Goal: Task Accomplishment & Management: Manage account settings

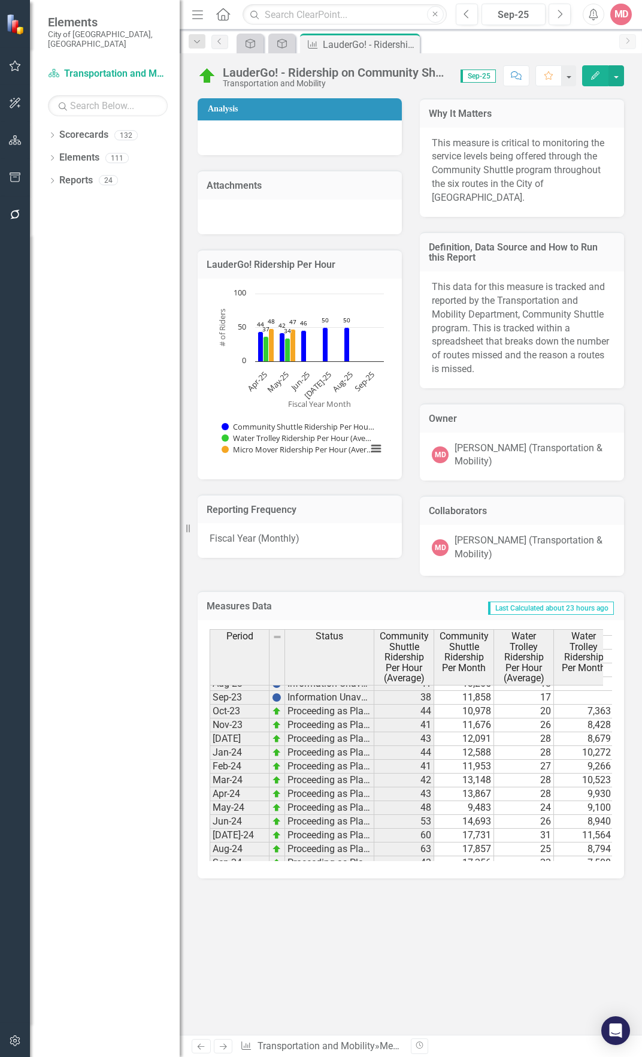
scroll to position [479, 0]
click at [590, 69] on button "Edit" at bounding box center [595, 75] width 26 height 21
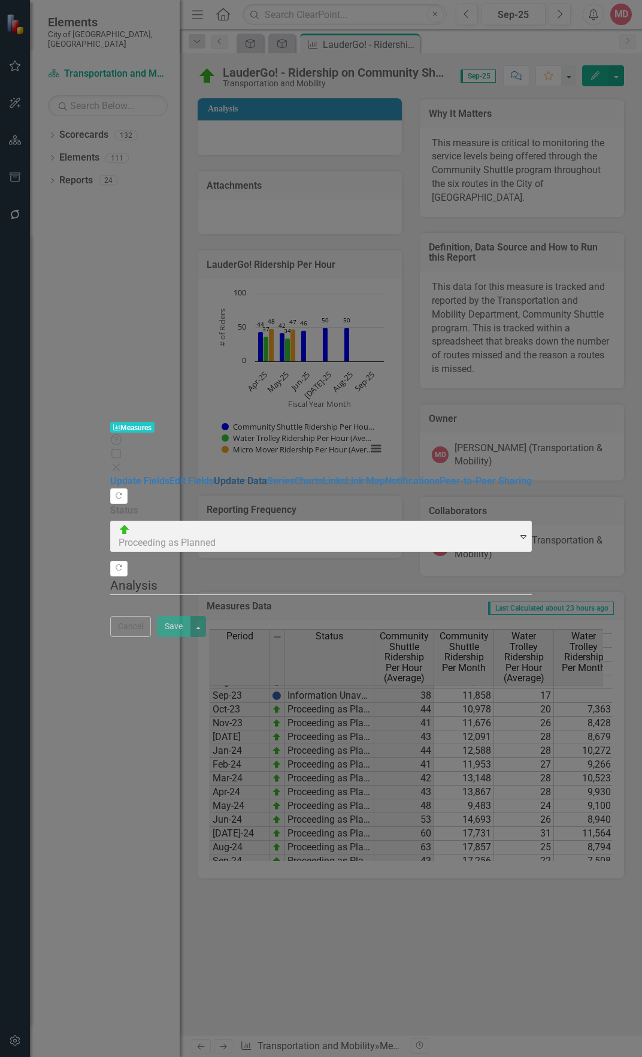
click at [214, 475] on link "Update Data" at bounding box center [240, 480] width 53 height 11
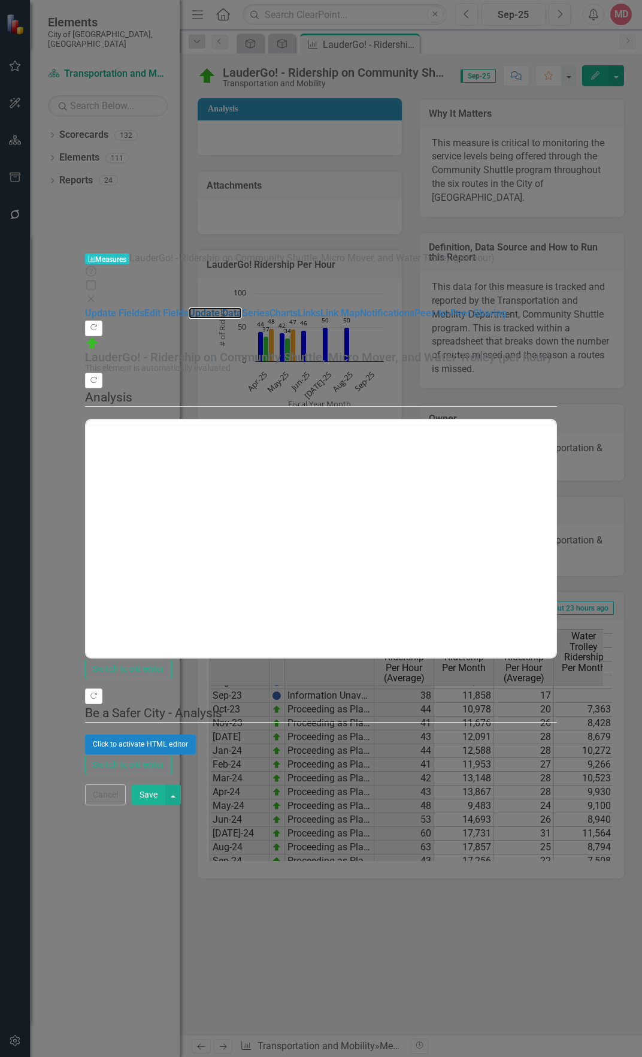
scroll to position [0, 0]
click at [189, 307] on link "Update Data" at bounding box center [215, 312] width 53 height 11
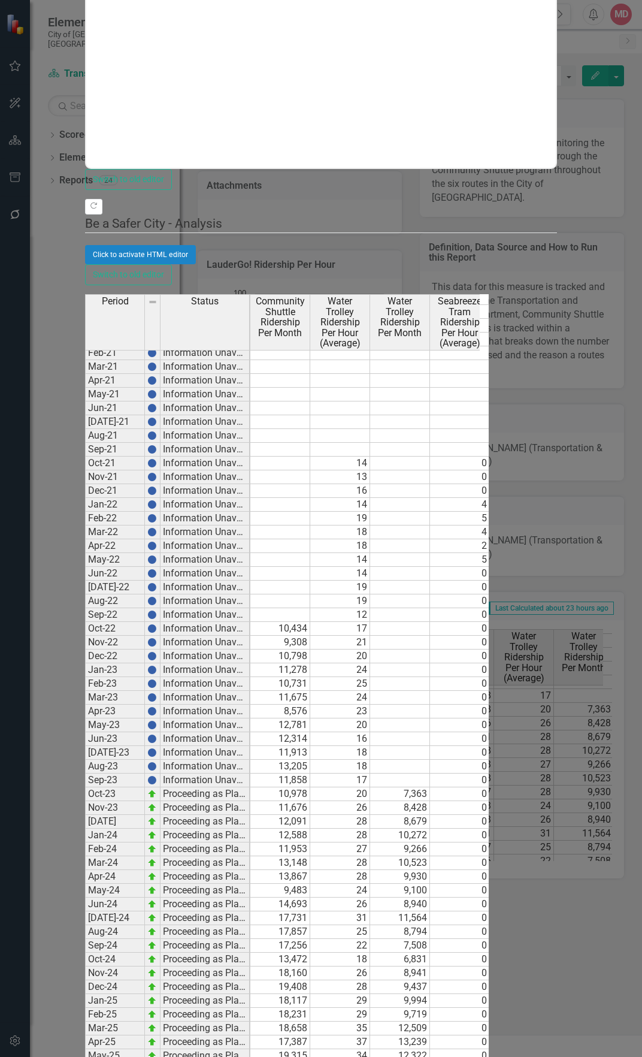
scroll to position [0, 55]
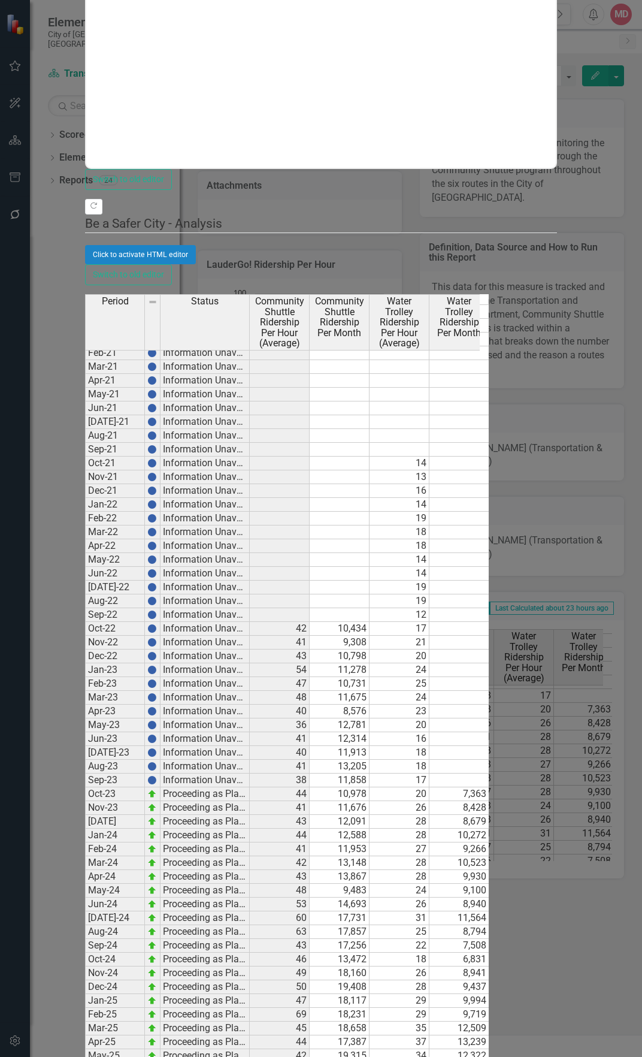
drag, startPoint x: 459, startPoint y: 792, endPoint x: 471, endPoint y: 814, distance: 25.2
click at [370, 1035] on td "17,387" at bounding box center [340, 1042] width 60 height 14
click at [370, 1056] on td at bounding box center [340, 1070] width 60 height 14
type textarea "17720"
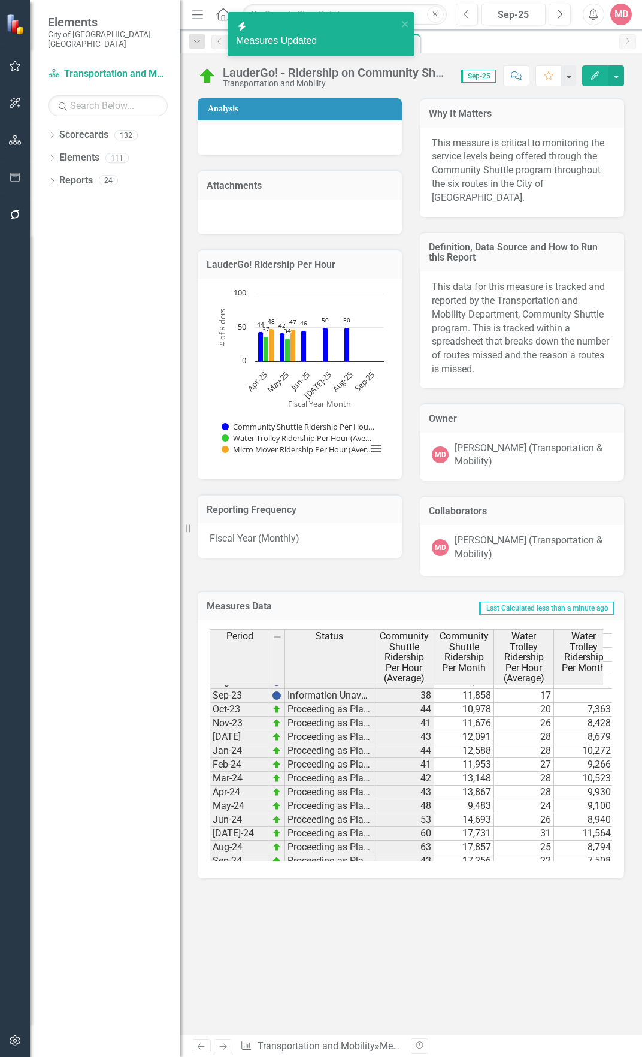
click at [606, 66] on button "Edit" at bounding box center [595, 75] width 26 height 21
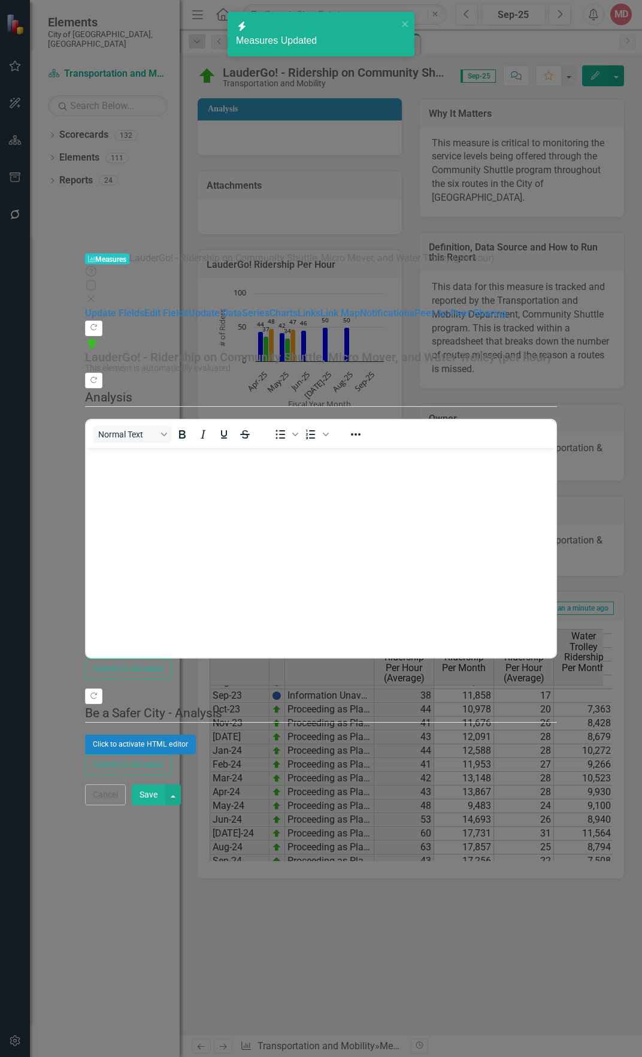
scroll to position [0, 0]
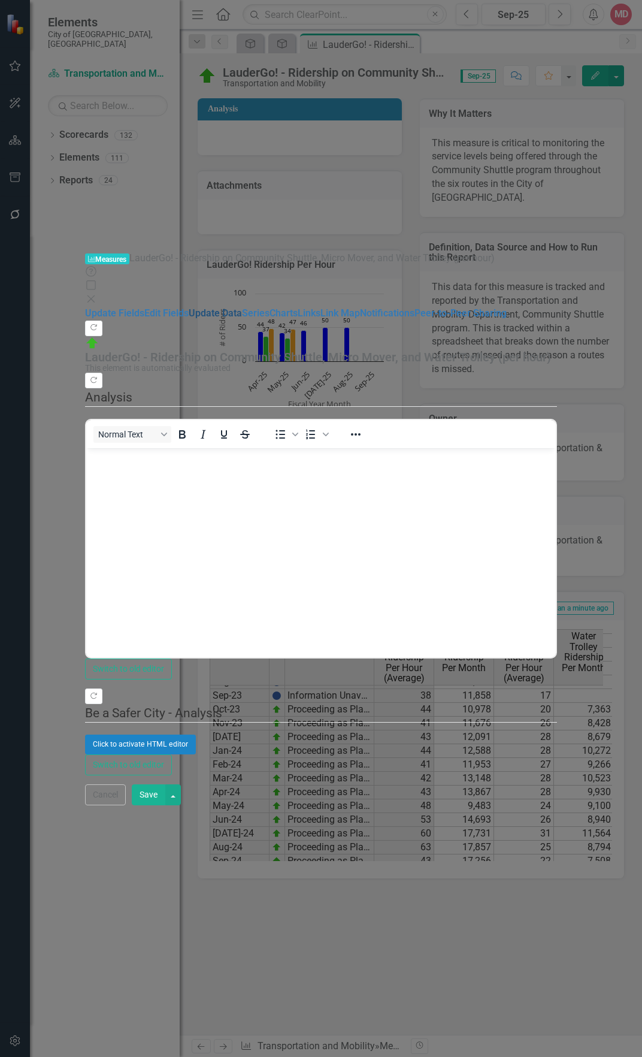
click at [189, 307] on link "Update Data" at bounding box center [215, 312] width 53 height 11
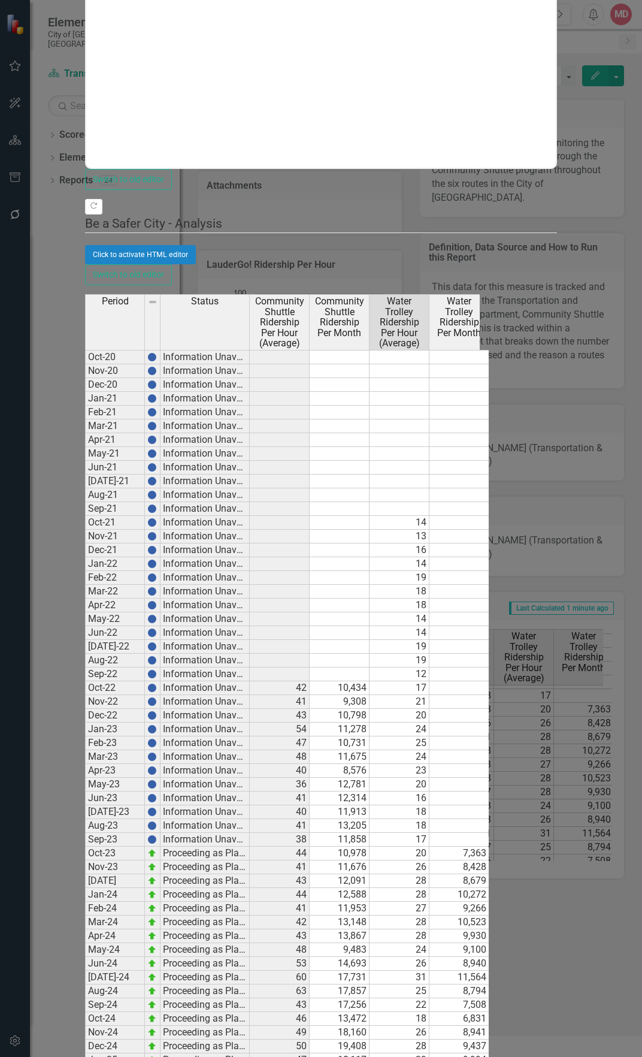
click at [85, 882] on div "Period Status Community Shuttle Ridership Per Hour (Average) Community Shuttle …" at bounding box center [85, 818] width 0 height 1048
click at [85, 909] on div "Period Status Community Shuttle Ridership Per Hour (Average) Community Shuttle …" at bounding box center [85, 818] width 0 height 1048
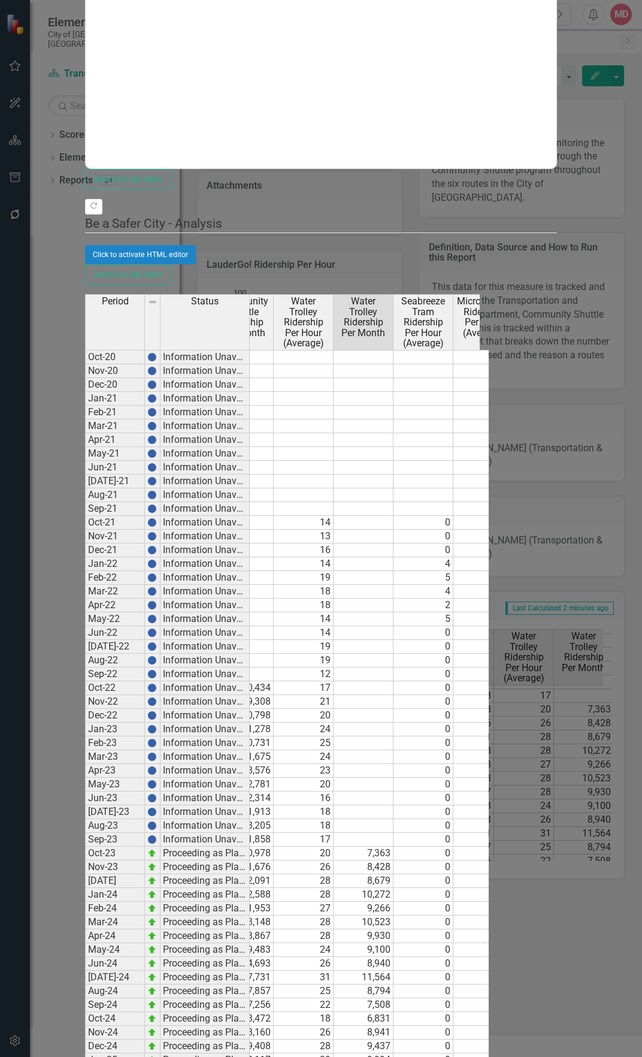
scroll to position [0, 110]
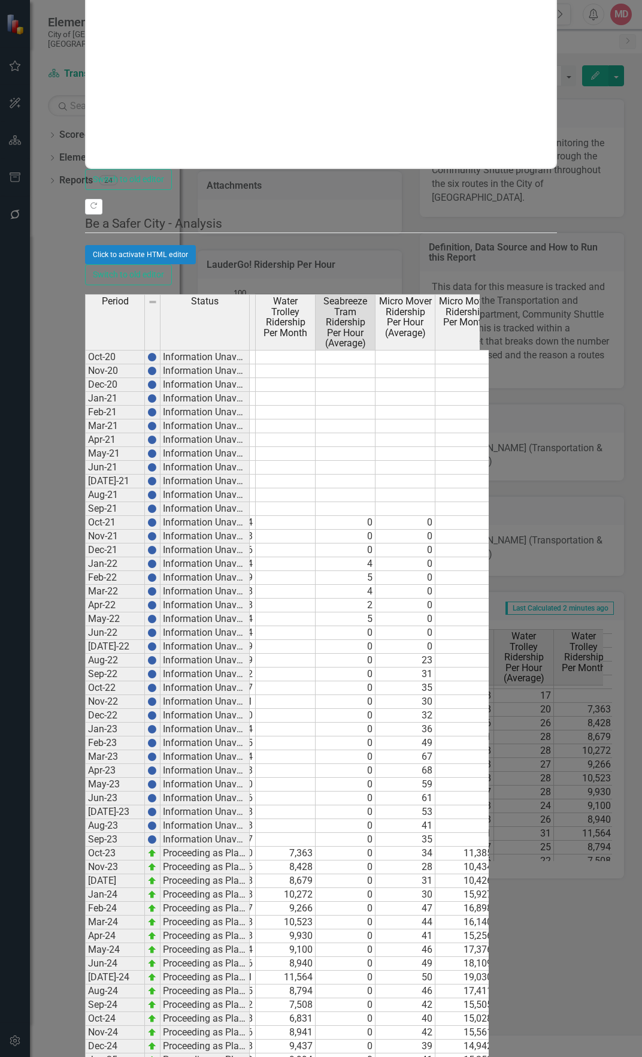
type textarea "0"
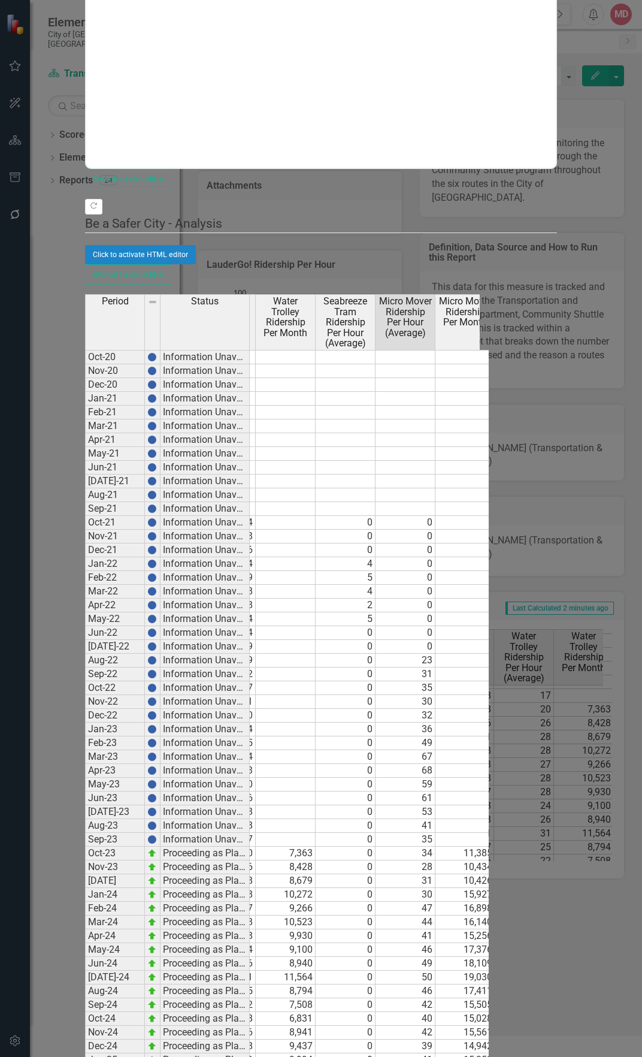
type textarea "55"
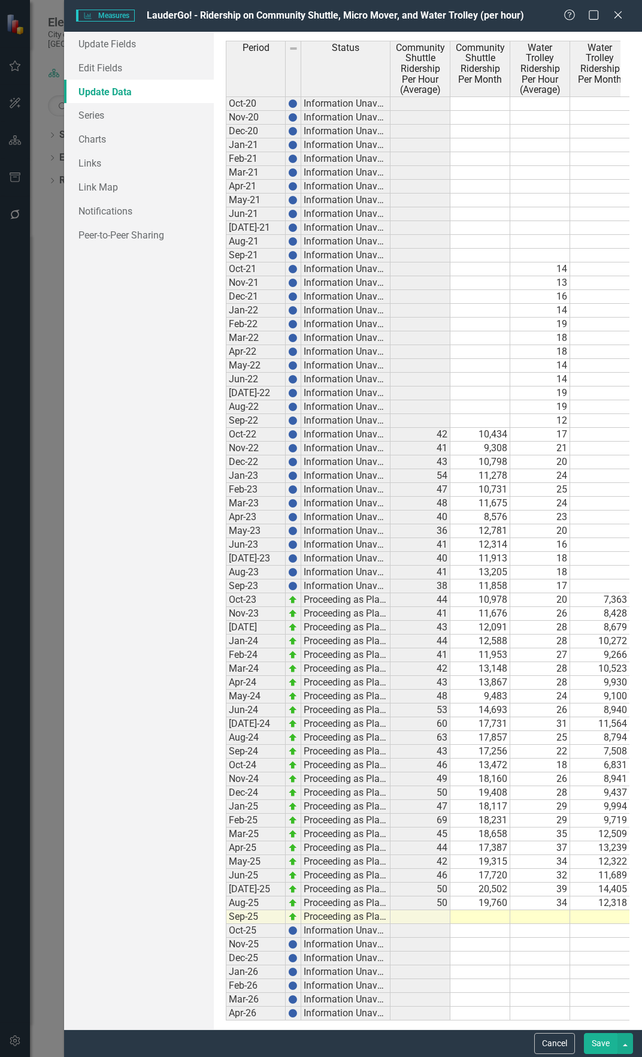
scroll to position [0, 335]
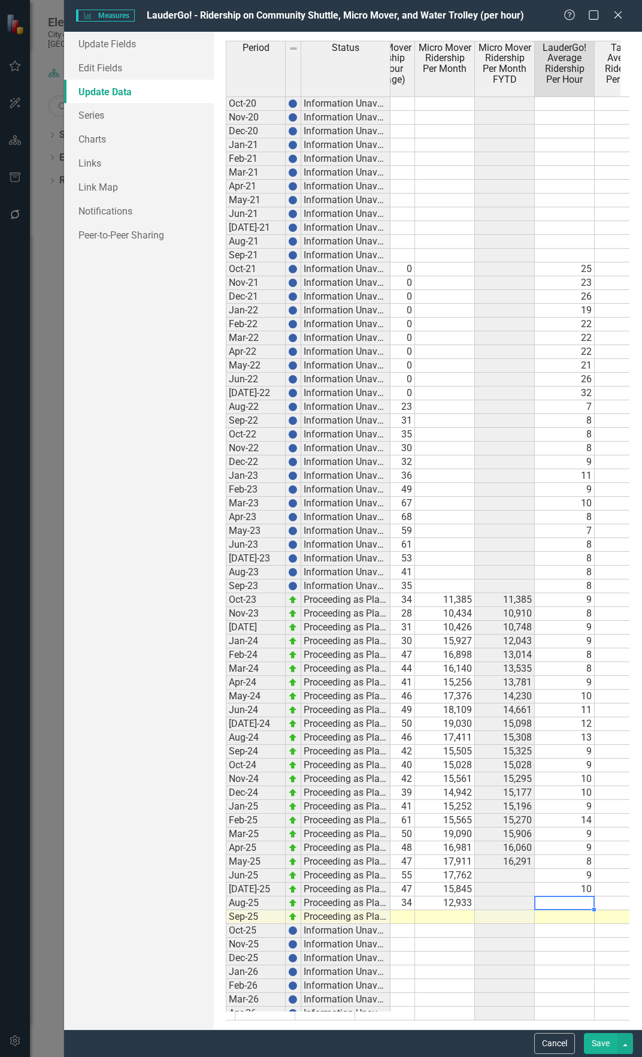
click at [550, 902] on td at bounding box center [565, 903] width 60 height 14
type textarea "10"
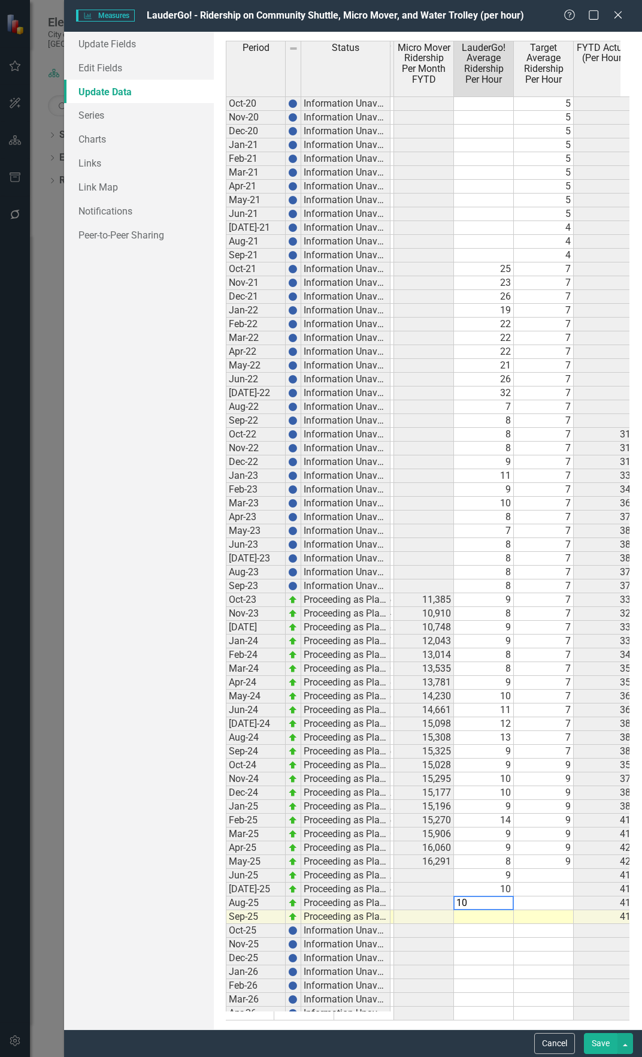
scroll to position [0, 473]
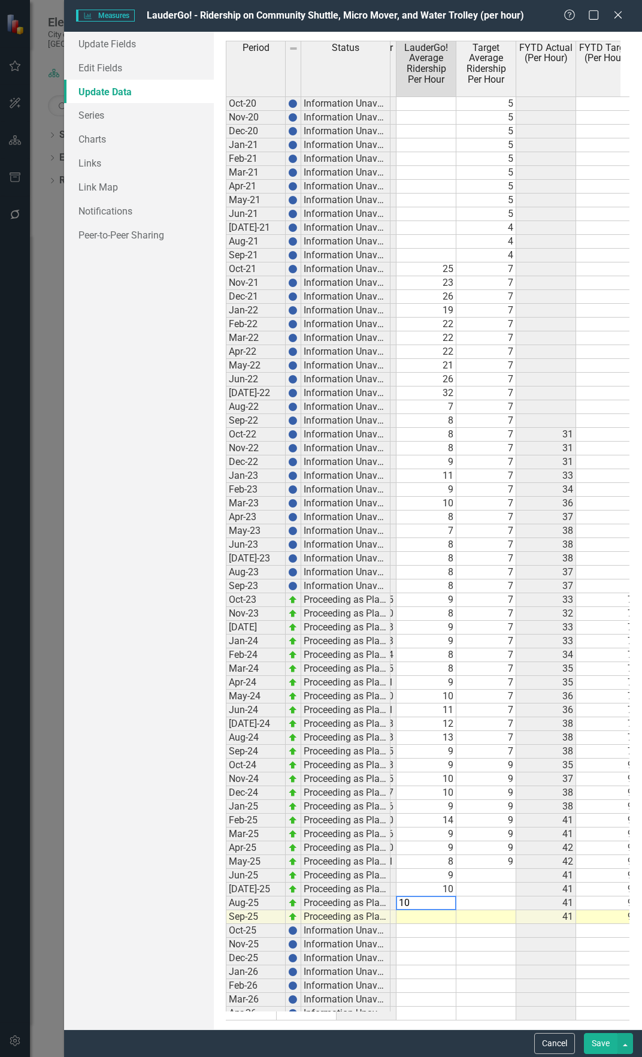
click at [486, 873] on td at bounding box center [486, 876] width 60 height 14
type textarea "9"
click at [488, 885] on td at bounding box center [486, 889] width 60 height 14
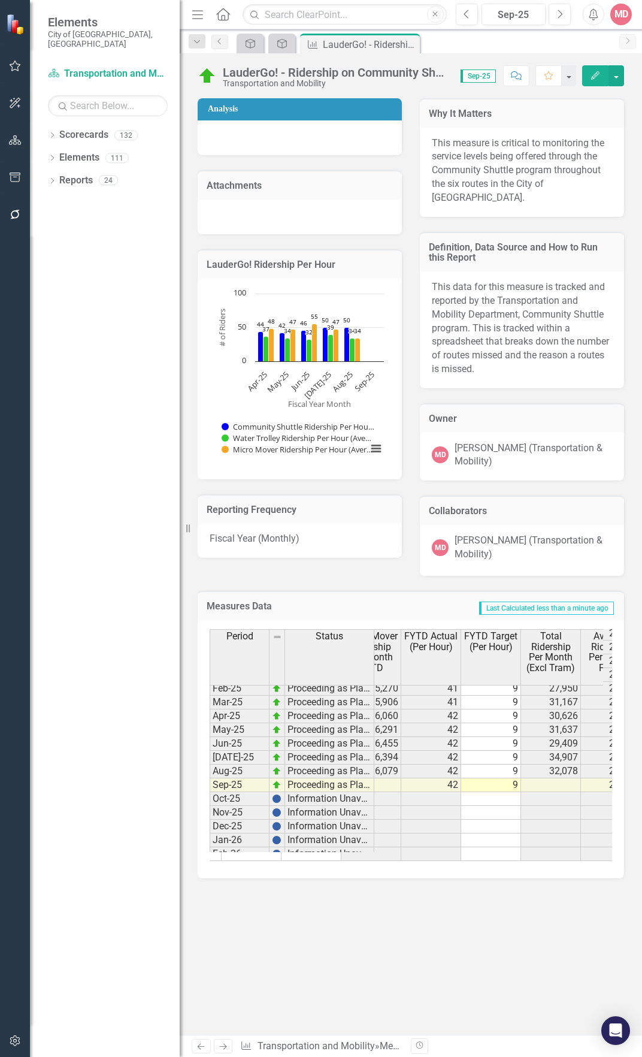
scroll to position [819, 0]
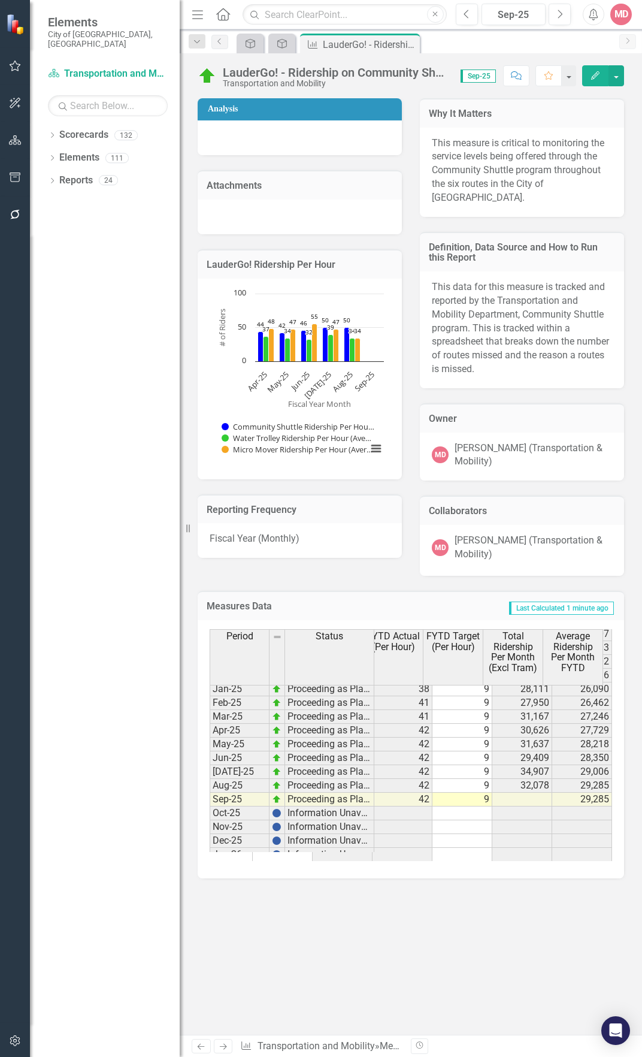
click at [538, 786] on tbody "Mar-24 Proceeding as Planned 42 13,148 28 10,523 44 16,140 13,535 35 7 23,671 2…" at bounding box center [201, 758] width 824 height 428
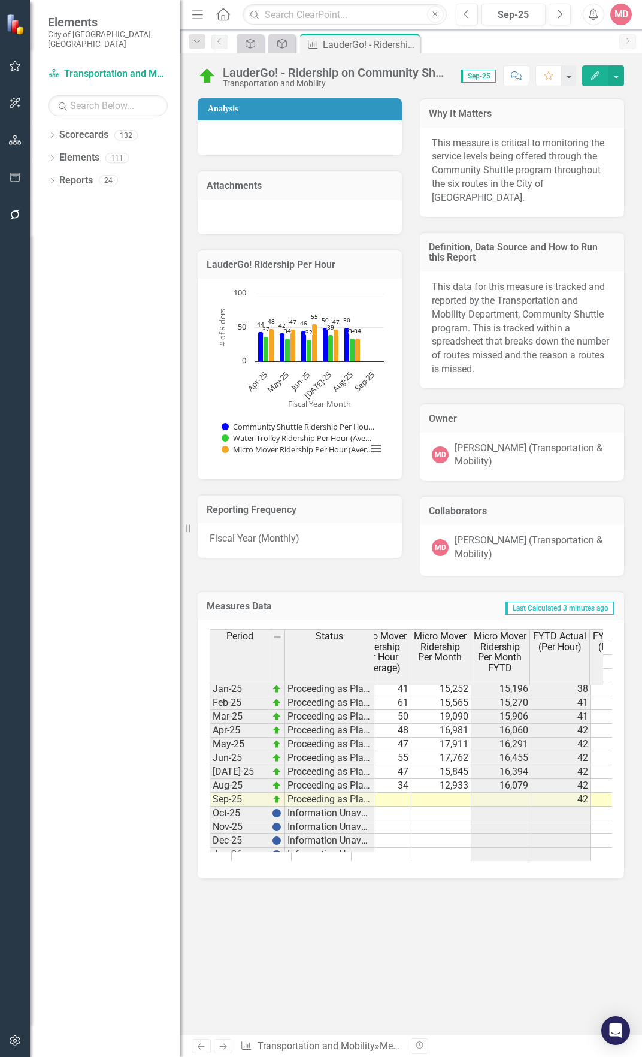
scroll to position [0, 261]
